Goal: Information Seeking & Learning: Learn about a topic

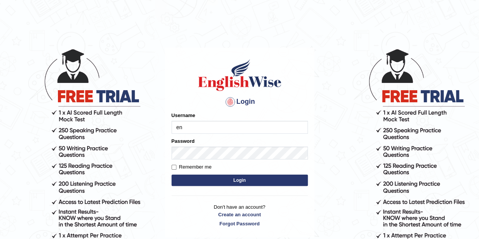
type input "e"
type input "Sjamal"
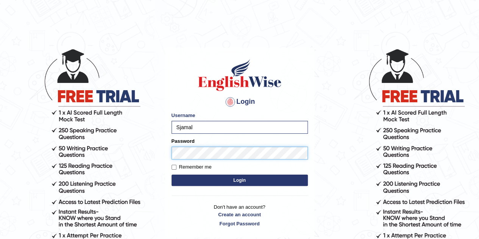
click at [172, 175] on button "Login" at bounding box center [240, 180] width 136 height 11
click at [230, 178] on button "Login" at bounding box center [240, 180] width 136 height 11
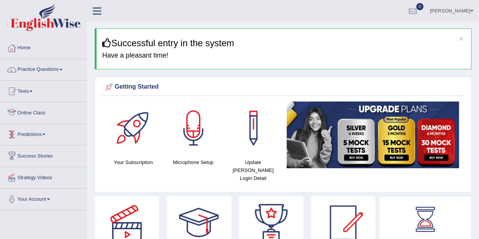
click at [36, 115] on link "Online Class" at bounding box center [43, 111] width 86 height 19
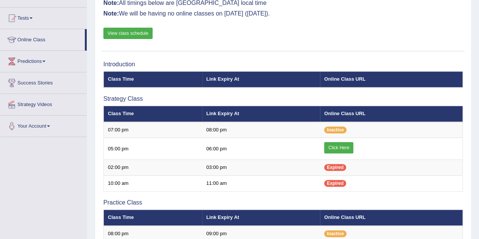
scroll to position [85, 0]
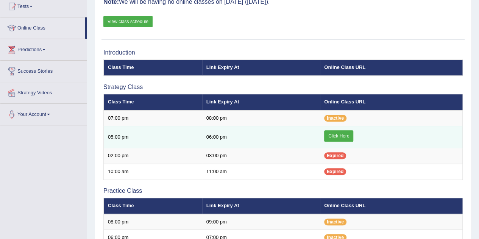
click at [346, 138] on link "Click Here" at bounding box center [338, 135] width 29 height 11
